Goal: Check status

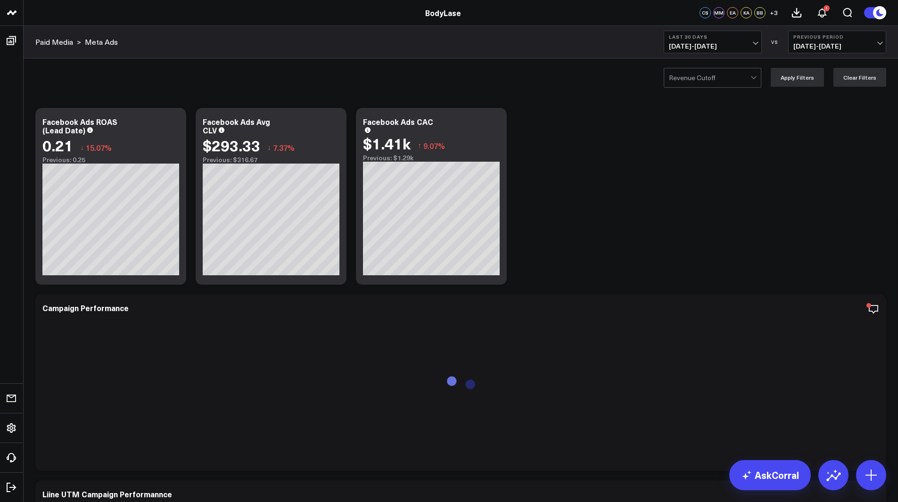
click at [715, 47] on span "[DATE] - [DATE]" at bounding box center [713, 46] width 88 height 8
click at [705, 305] on link "Custom Dates" at bounding box center [712, 301] width 97 height 18
select select "8"
select select "2025"
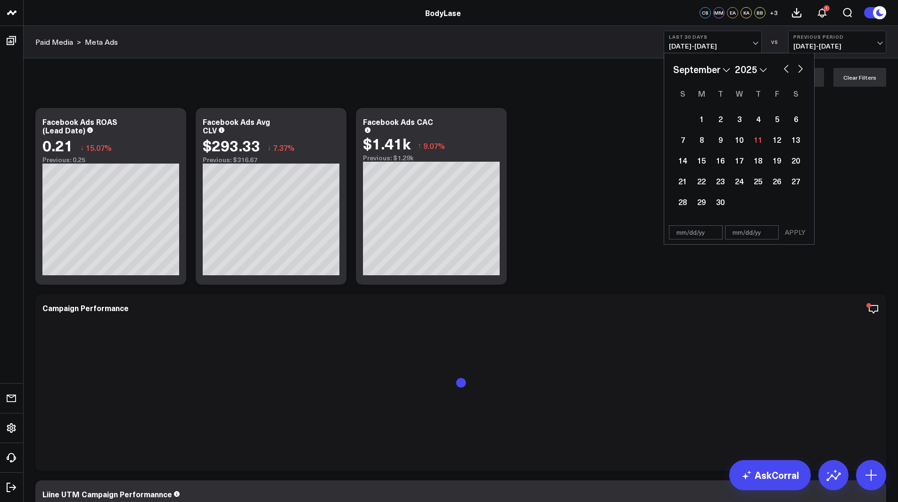
click at [784, 67] on button "button" at bounding box center [785, 67] width 9 height 11
select select "7"
select select "2025"
click at [737, 196] on div "27" at bounding box center [738, 201] width 19 height 19
type input "[DATE]"
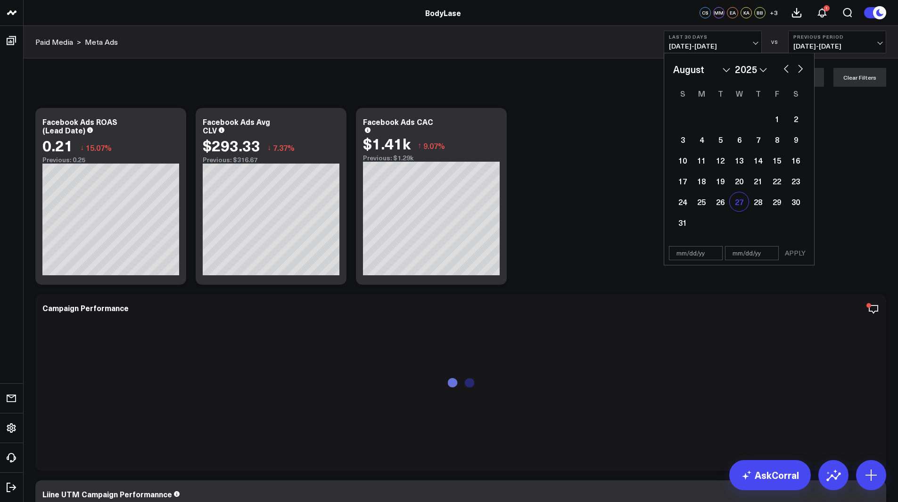
select select "7"
select select "2025"
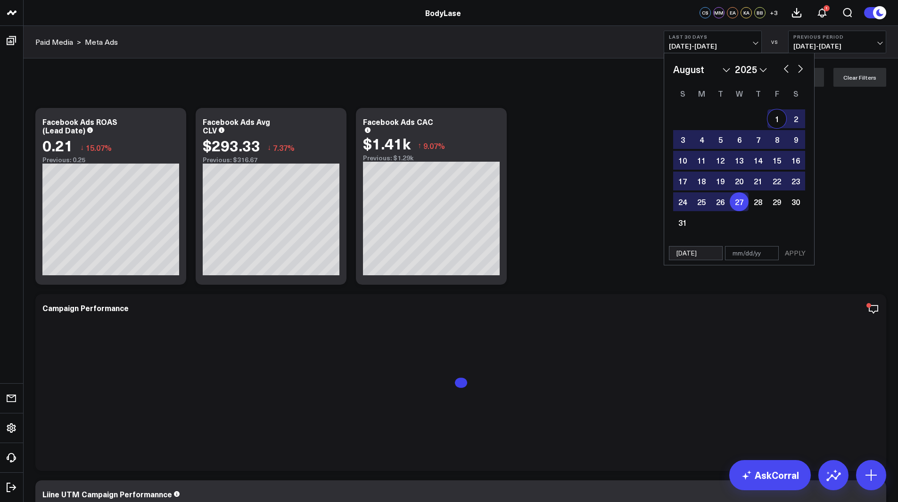
click at [801, 65] on button "button" at bounding box center [799, 67] width 9 height 11
select select "8"
select select "2025"
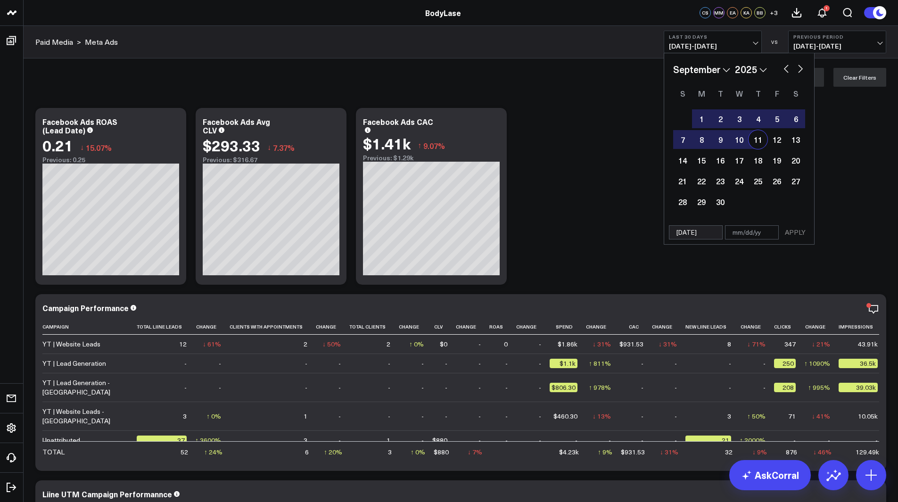
click at [758, 142] on div "11" at bounding box center [757, 139] width 19 height 19
type input "[DATE]"
select select "8"
select select "2025"
click at [795, 233] on button "APPLY" at bounding box center [795, 232] width 28 height 14
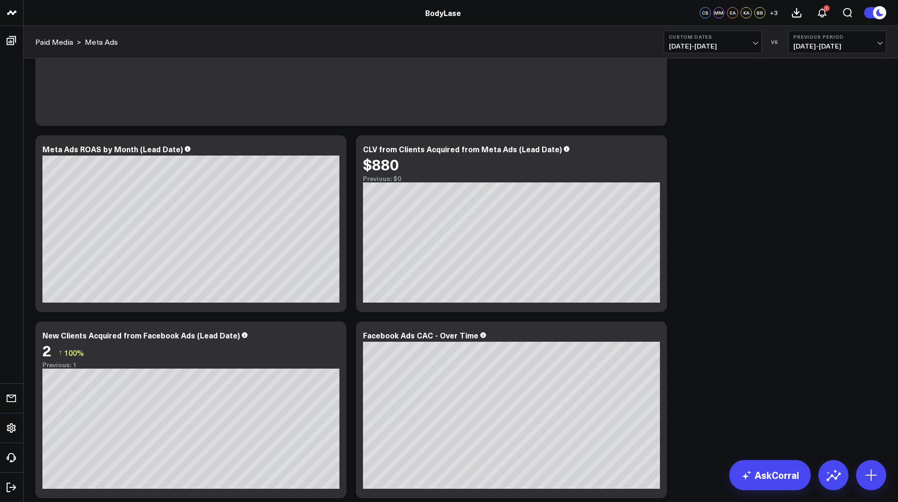
scroll to position [718, 0]
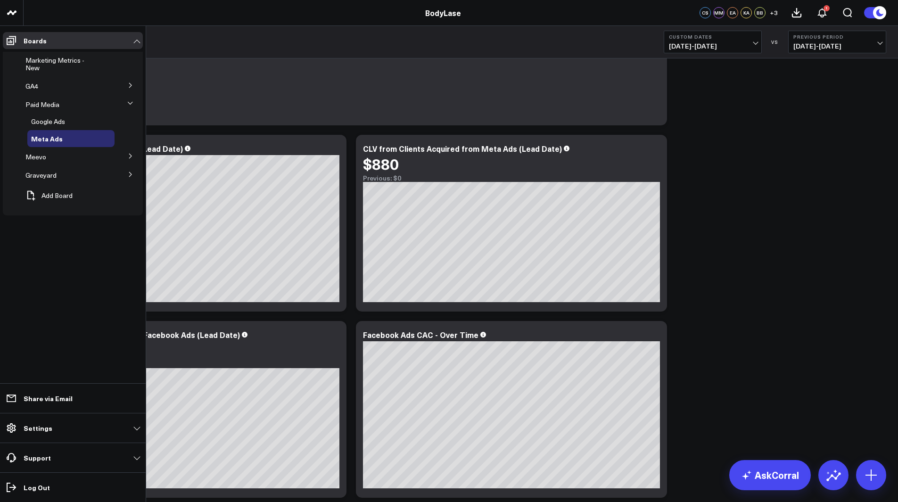
click at [6, 288] on ul "Boards Marketing Metrics - New GA4 Google Analytics 4 (Corral Default) Paid Med…" at bounding box center [73, 264] width 146 height 476
